Goal: Register for event/course

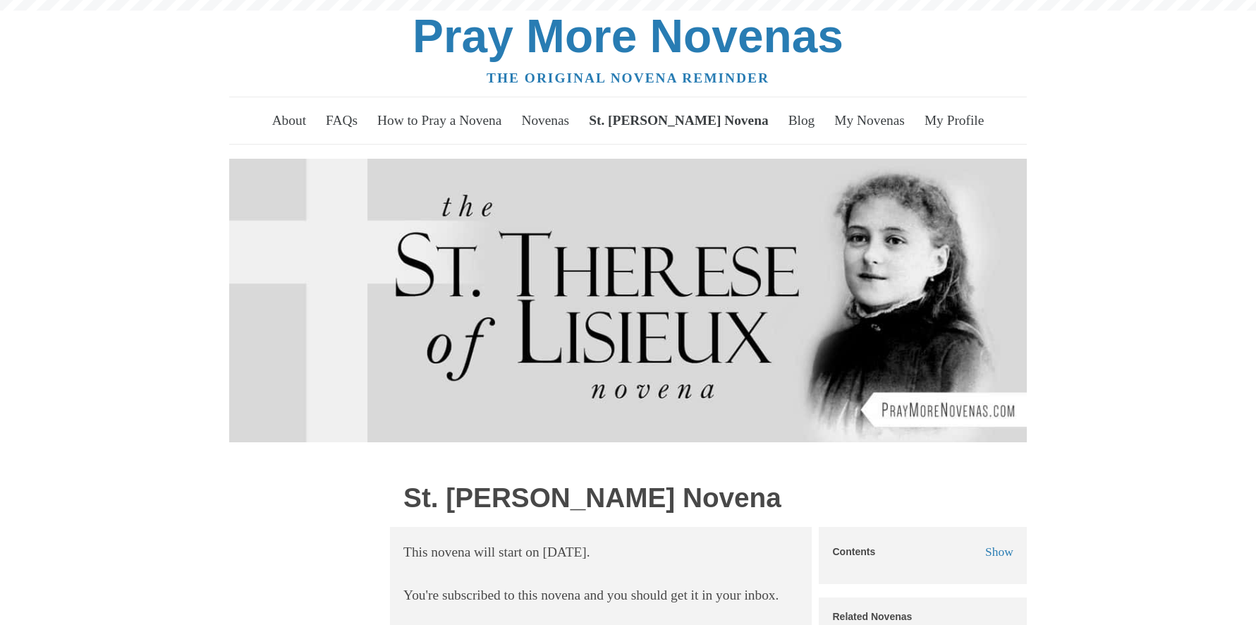
scroll to position [626, 0]
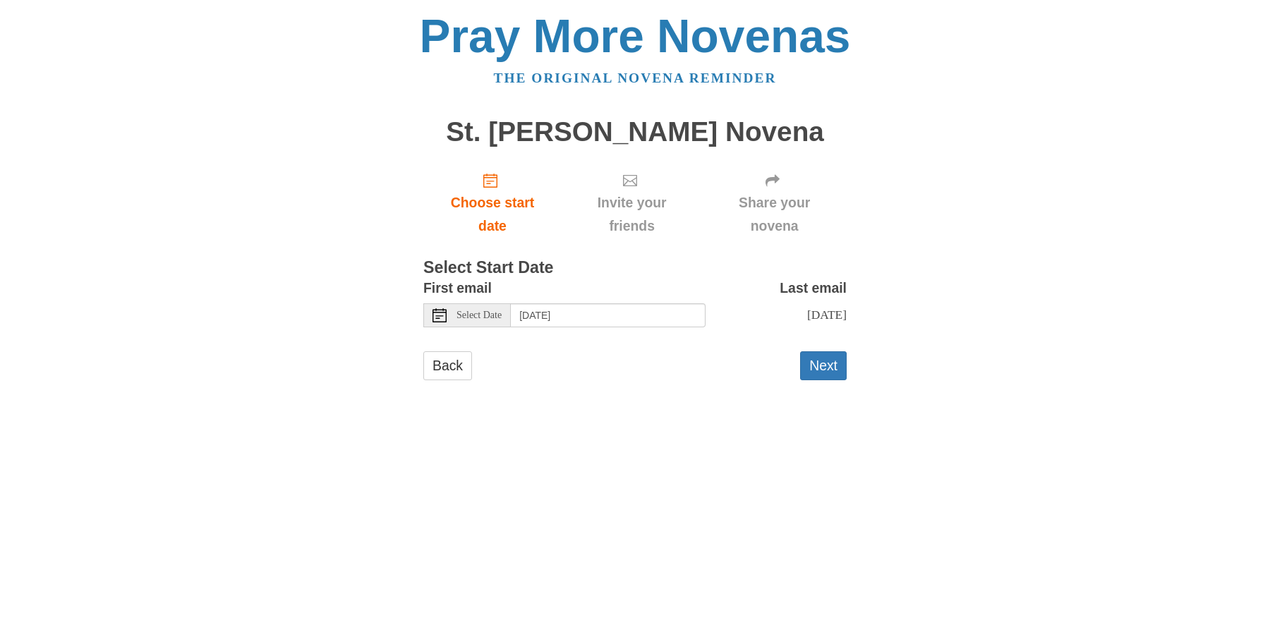
click at [439, 322] on icon at bounding box center [439, 315] width 14 height 14
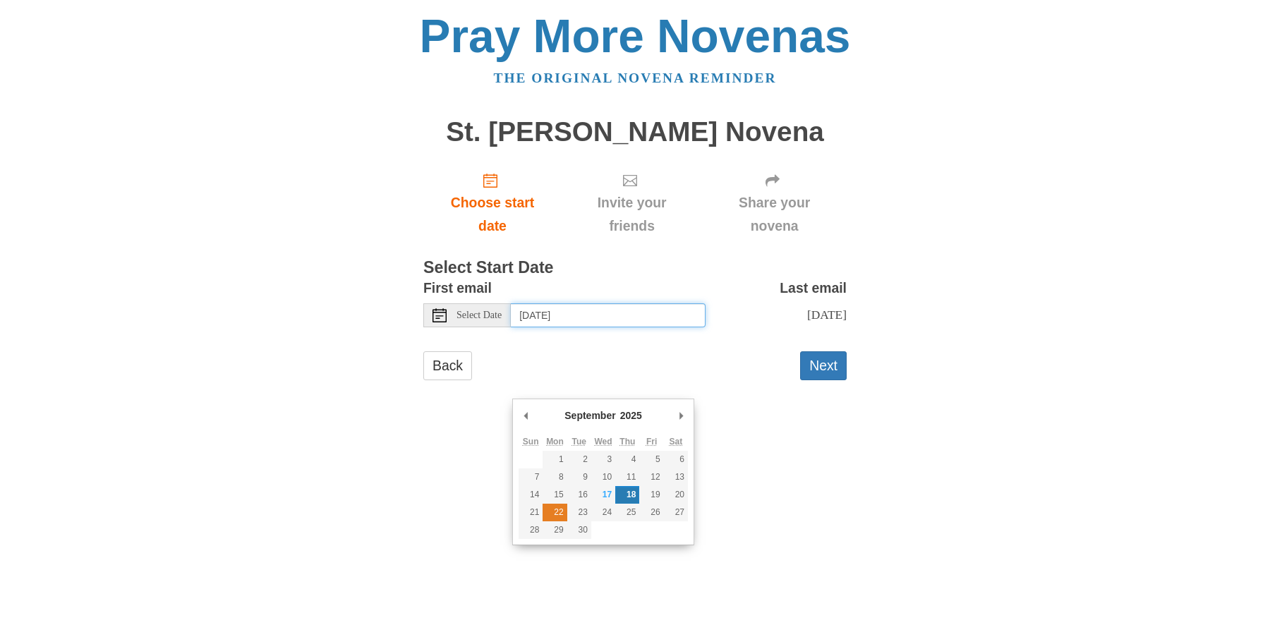
type input "Monday, September 22nd"
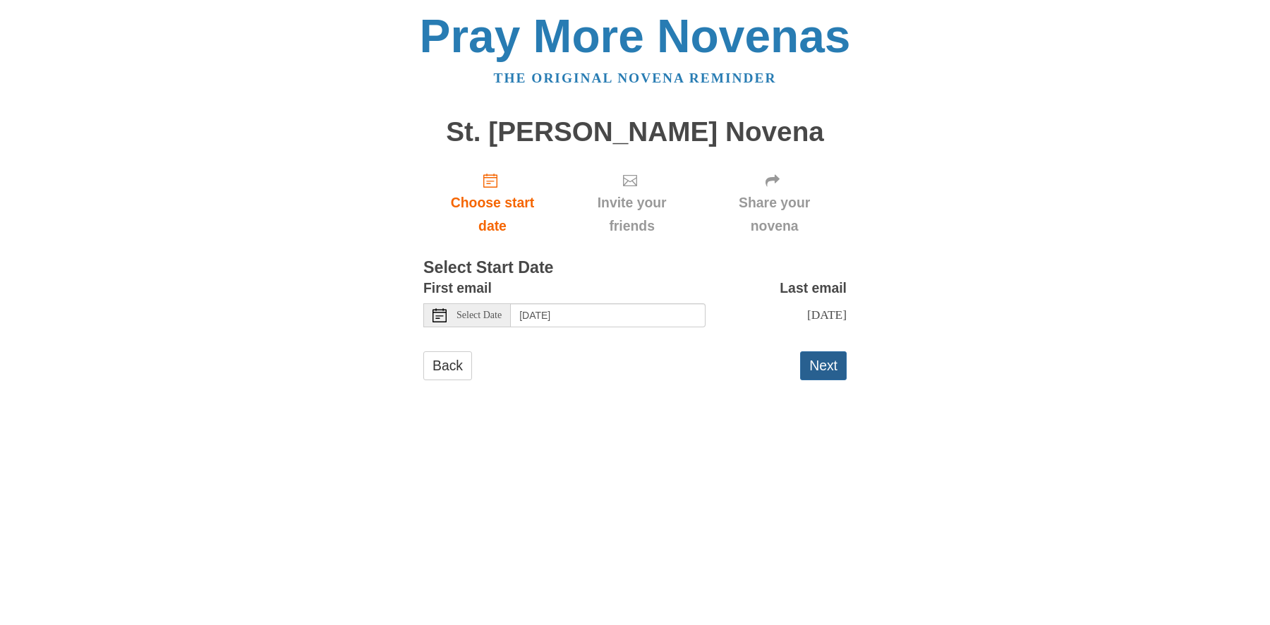
click at [830, 380] on button "Next" at bounding box center [823, 365] width 47 height 29
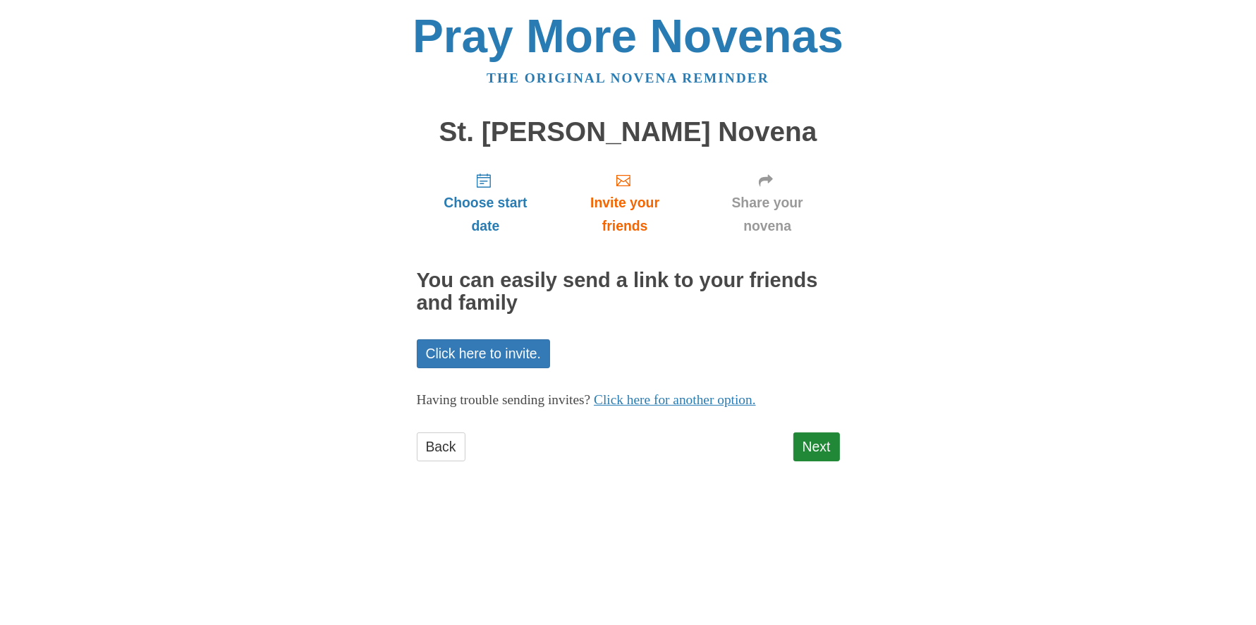
scroll to position [23, 0]
click at [818, 461] on link "Next" at bounding box center [817, 446] width 47 height 29
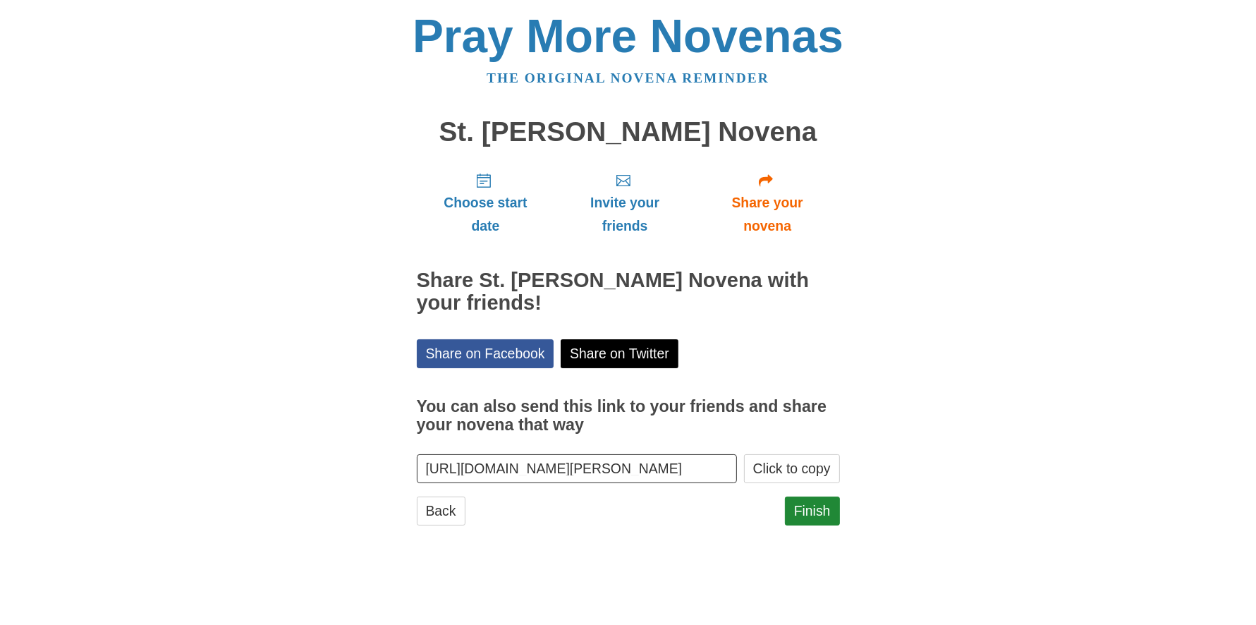
scroll to position [72, 0]
click at [813, 526] on link "Finish" at bounding box center [812, 511] width 55 height 29
